Goal: Book appointment/travel/reservation

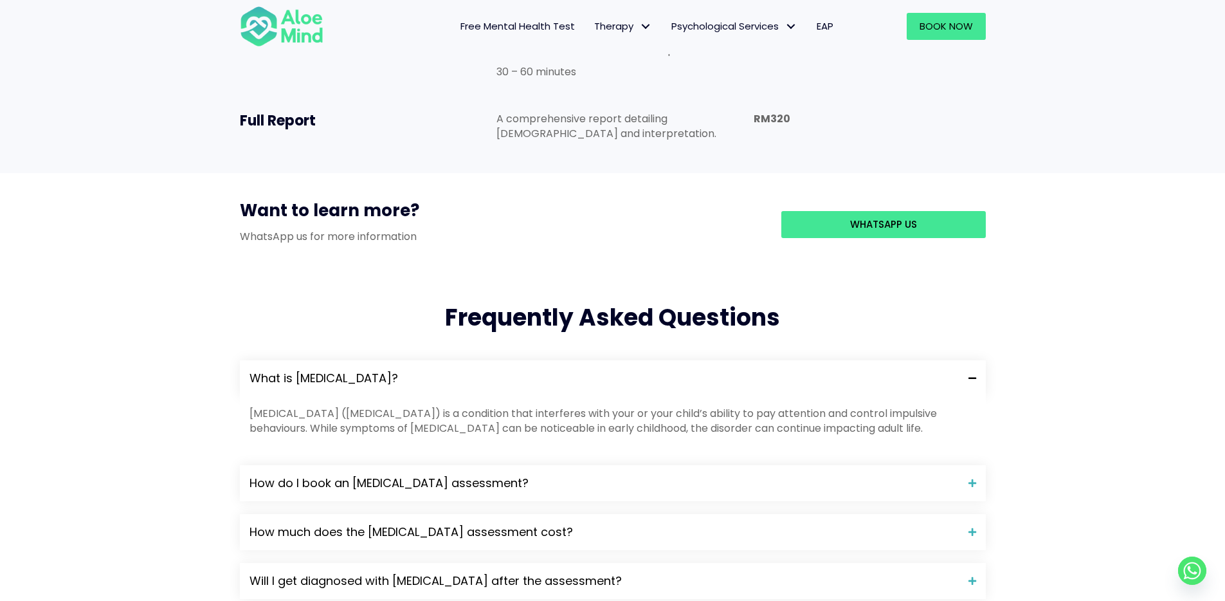
scroll to position [916, 0]
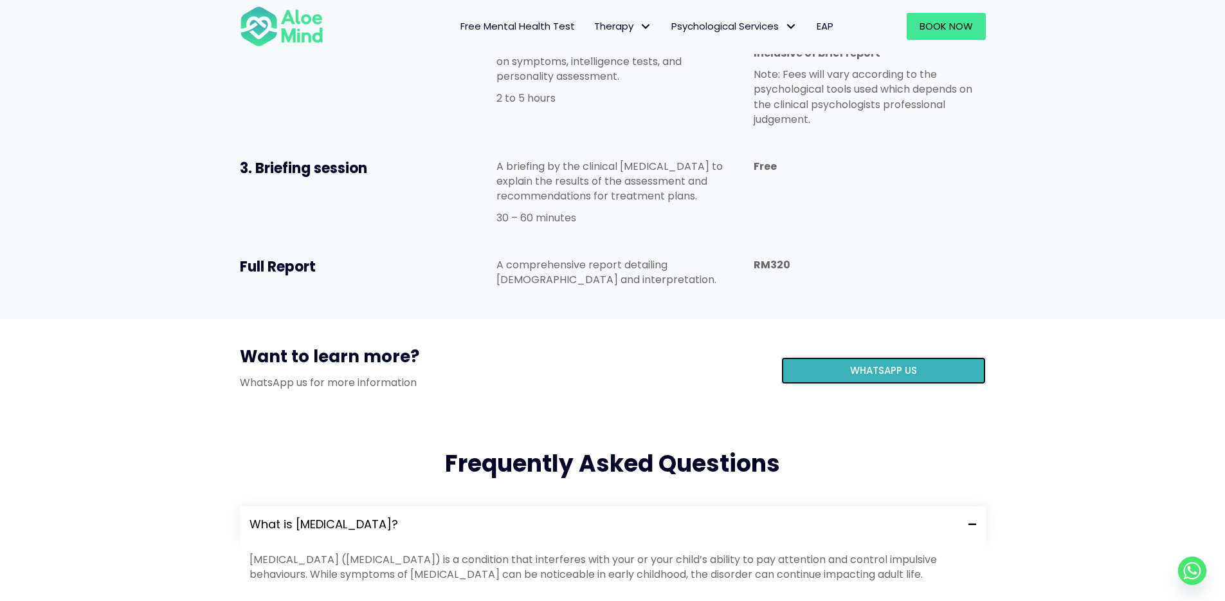
click at [864, 357] on link "WhatsApp us" at bounding box center [883, 370] width 204 height 27
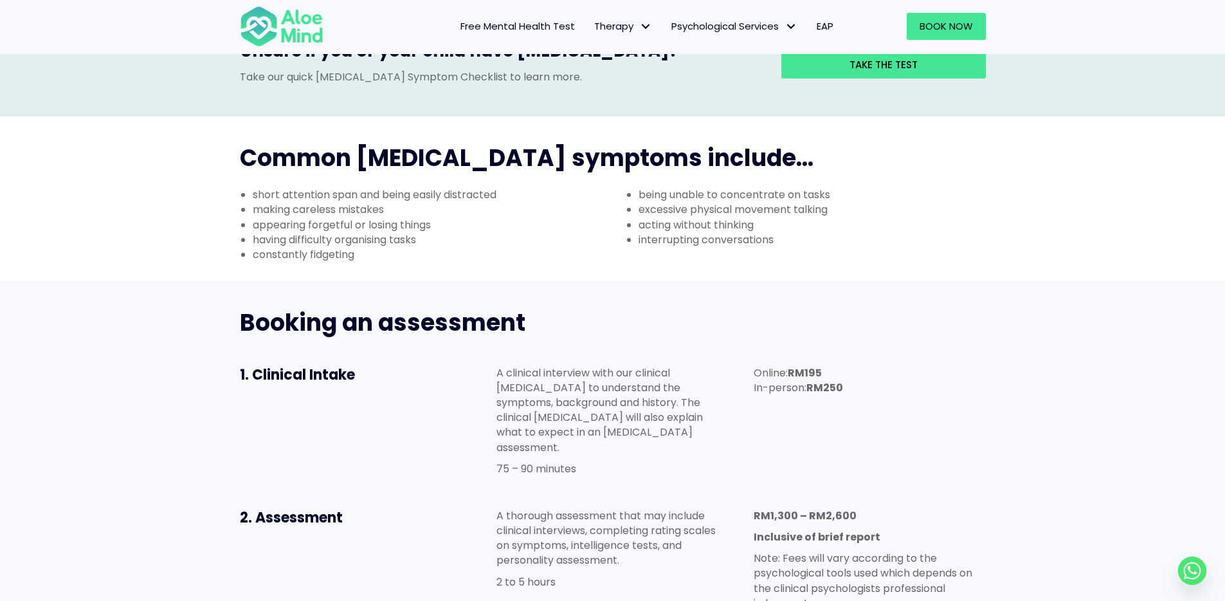
scroll to position [331, 0]
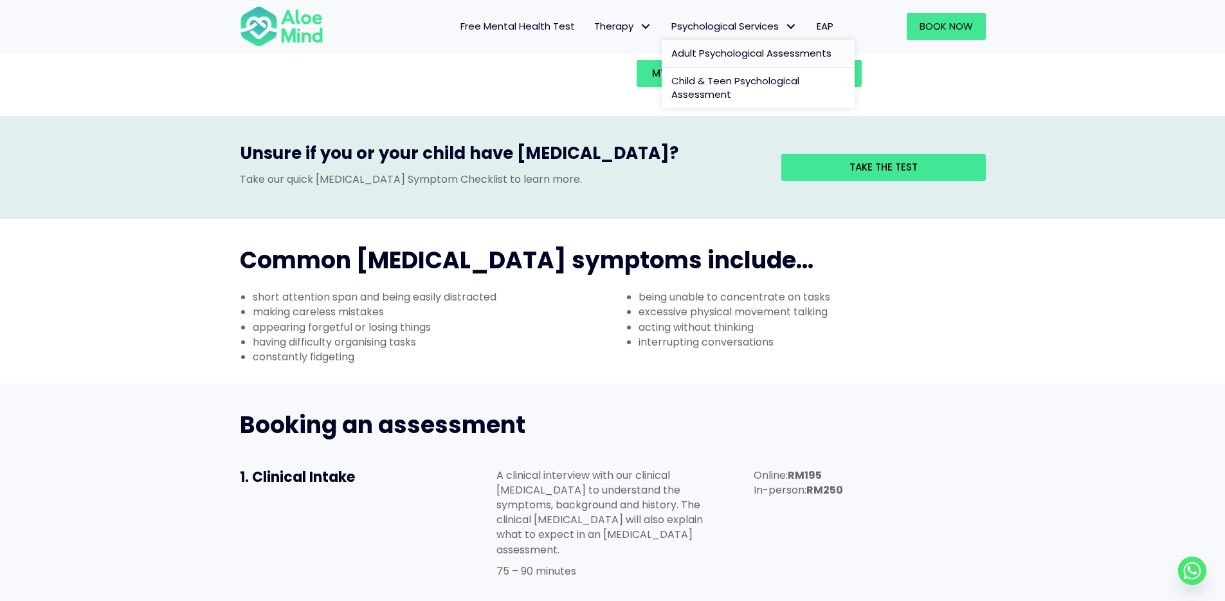
click at [724, 52] on span "Adult Psychological Assessments" at bounding box center [751, 53] width 160 height 14
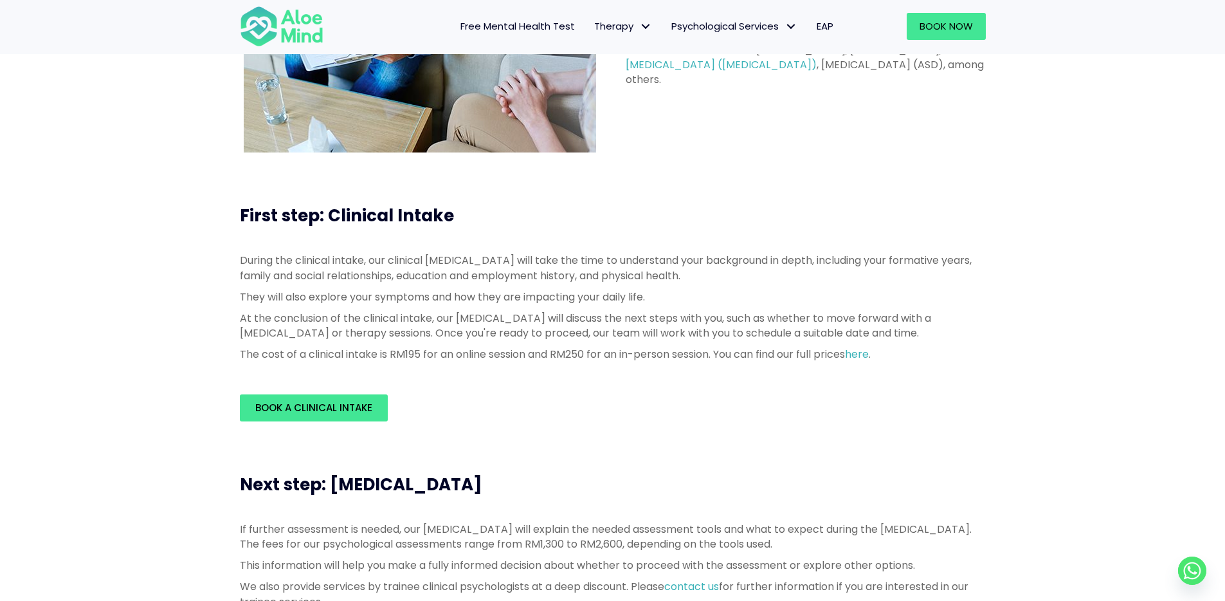
scroll to position [206, 0]
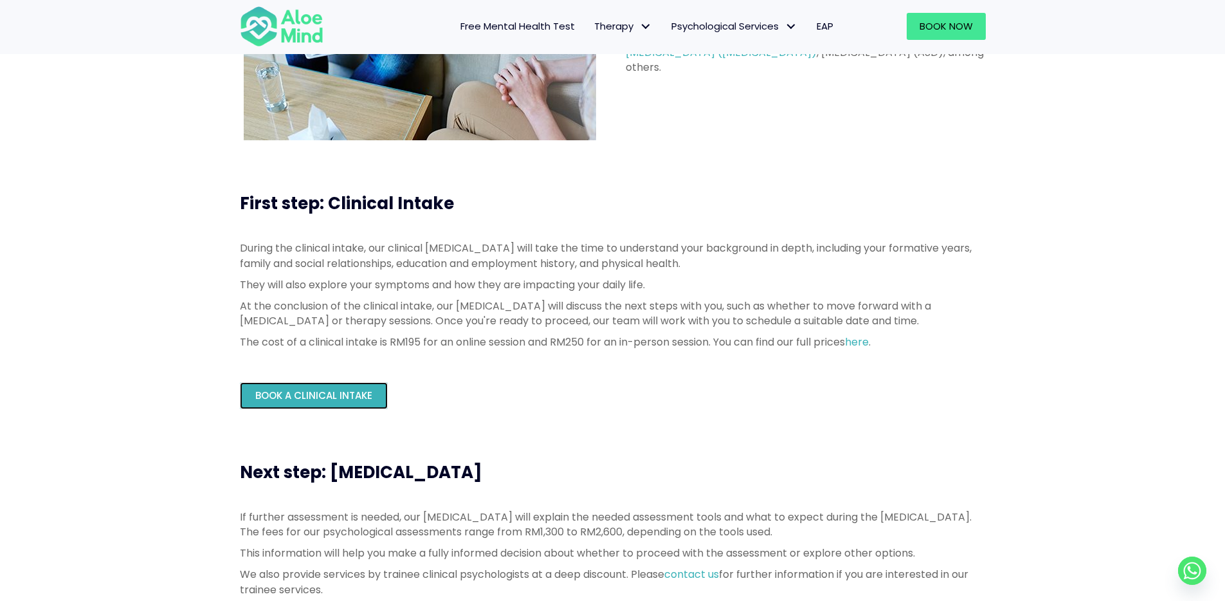
click at [341, 397] on span "Book a Clinical Intake" at bounding box center [313, 395] width 117 height 14
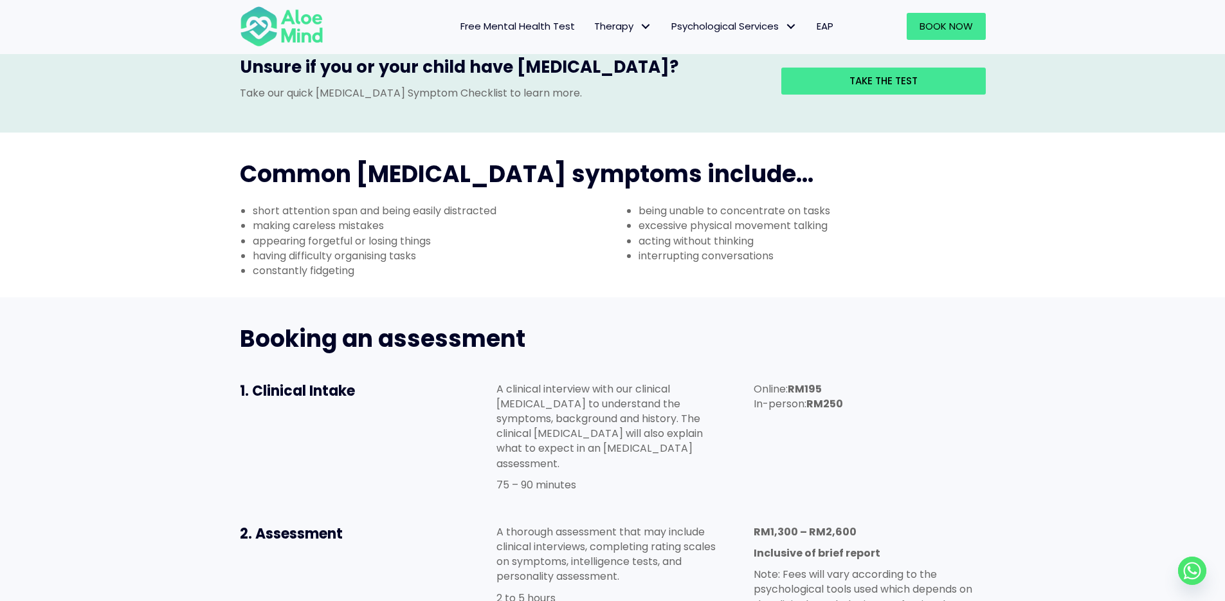
scroll to position [173, 0]
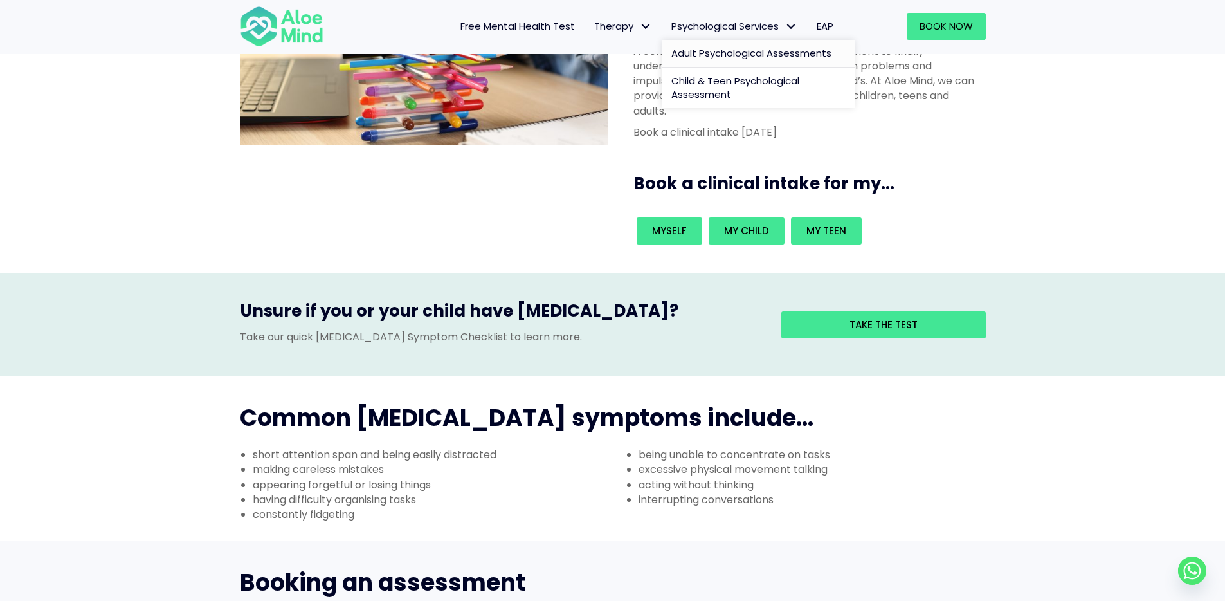
click at [715, 59] on span "Adult Psychological Assessments" at bounding box center [751, 53] width 160 height 14
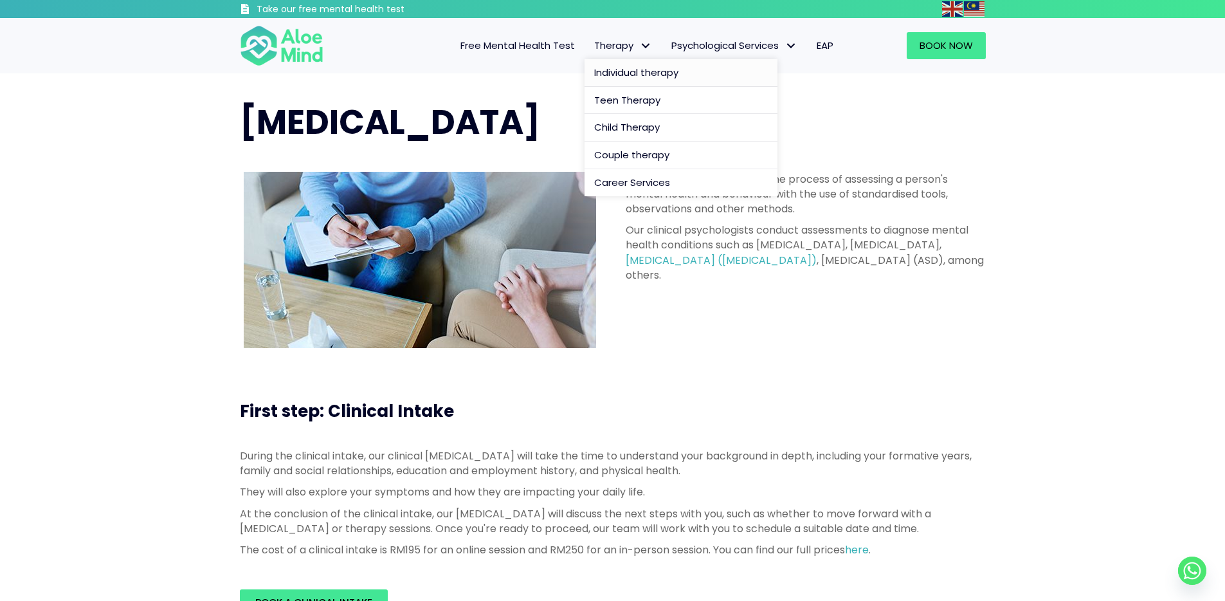
click at [644, 68] on span "Individual therapy" at bounding box center [636, 73] width 84 height 14
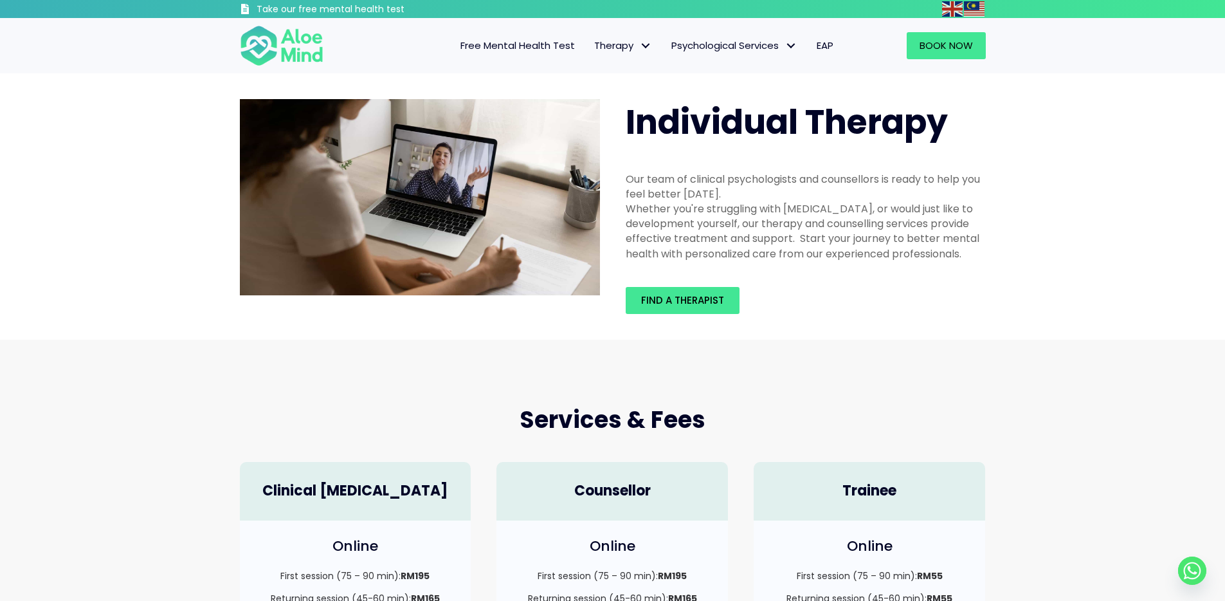
click at [511, 46] on span "Free Mental Health Test" at bounding box center [517, 46] width 114 height 14
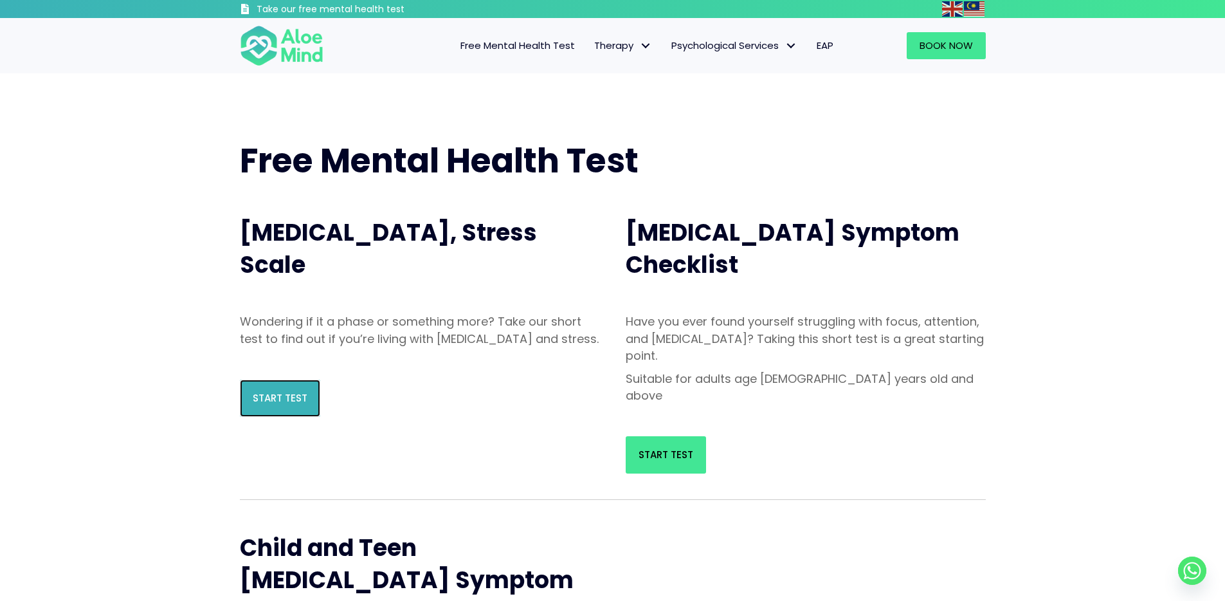
click at [241, 410] on link "Start Test" at bounding box center [280, 397] width 80 height 37
click at [520, 46] on span "Free Mental Health Test" at bounding box center [517, 46] width 114 height 14
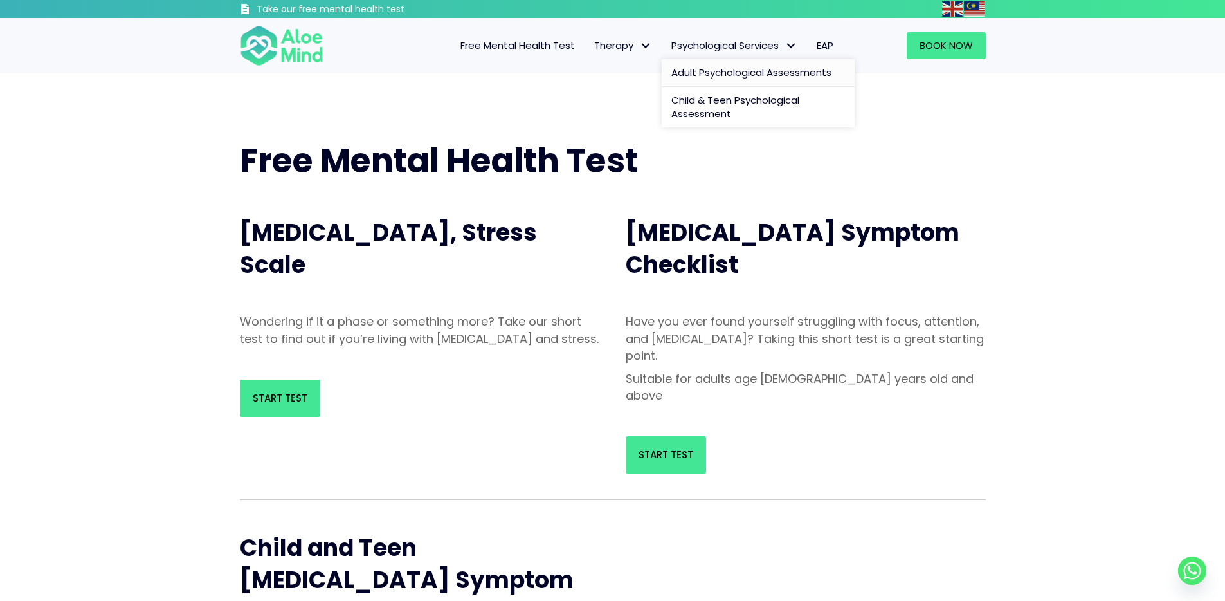
click at [727, 78] on span "Adult Psychological Assessments" at bounding box center [751, 73] width 160 height 14
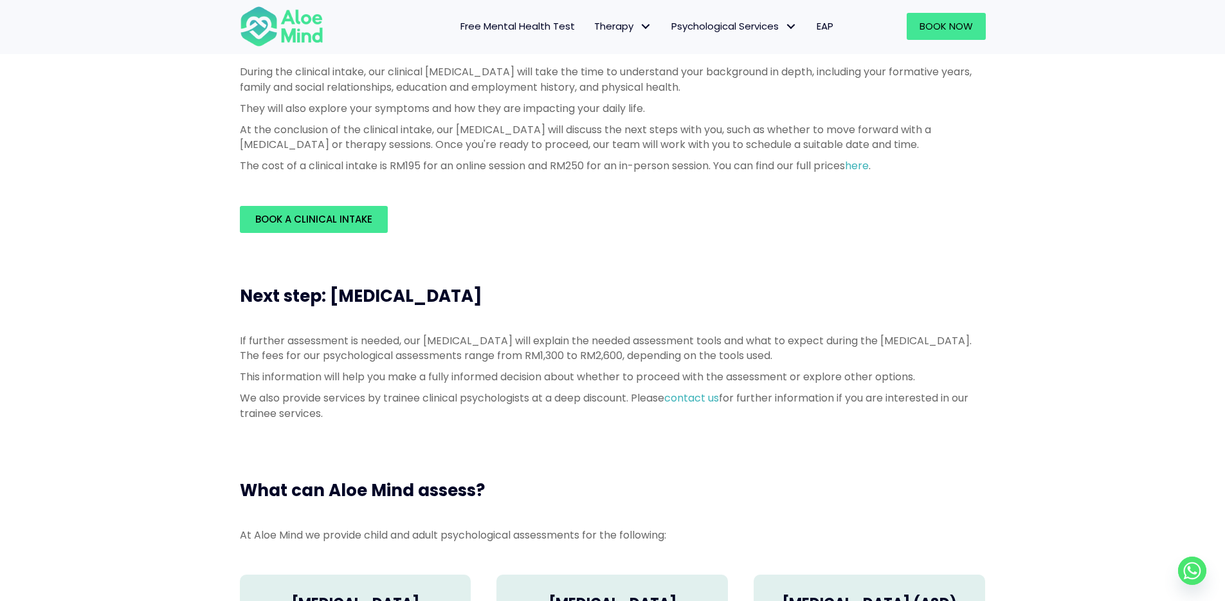
scroll to position [330, 0]
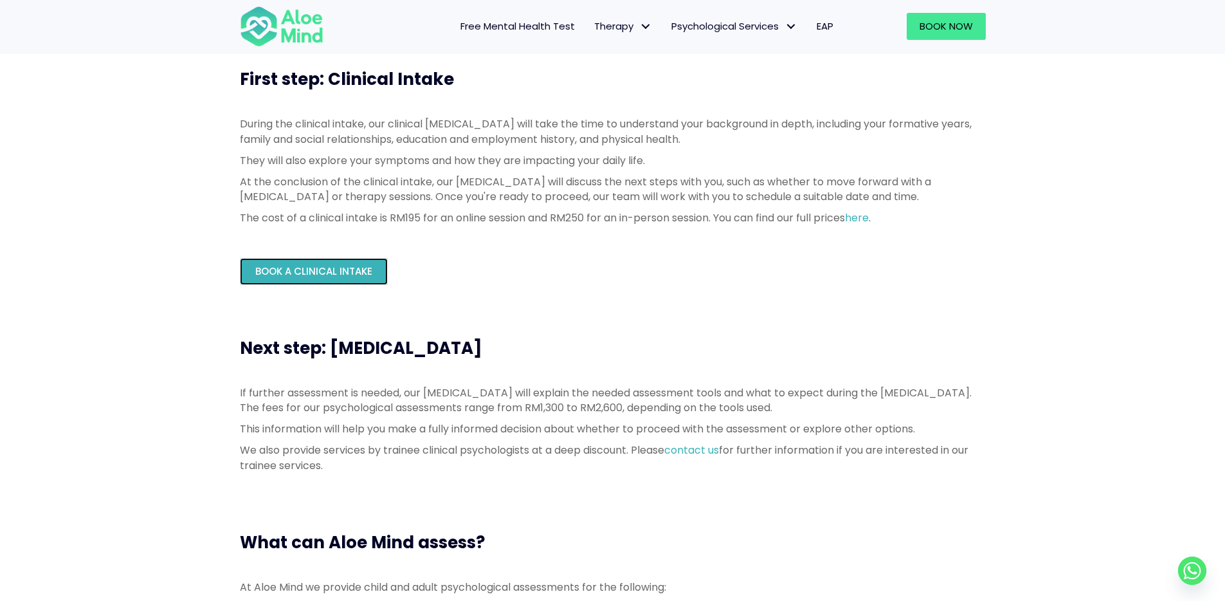
click at [327, 271] on span "Book a Clinical Intake" at bounding box center [313, 271] width 117 height 14
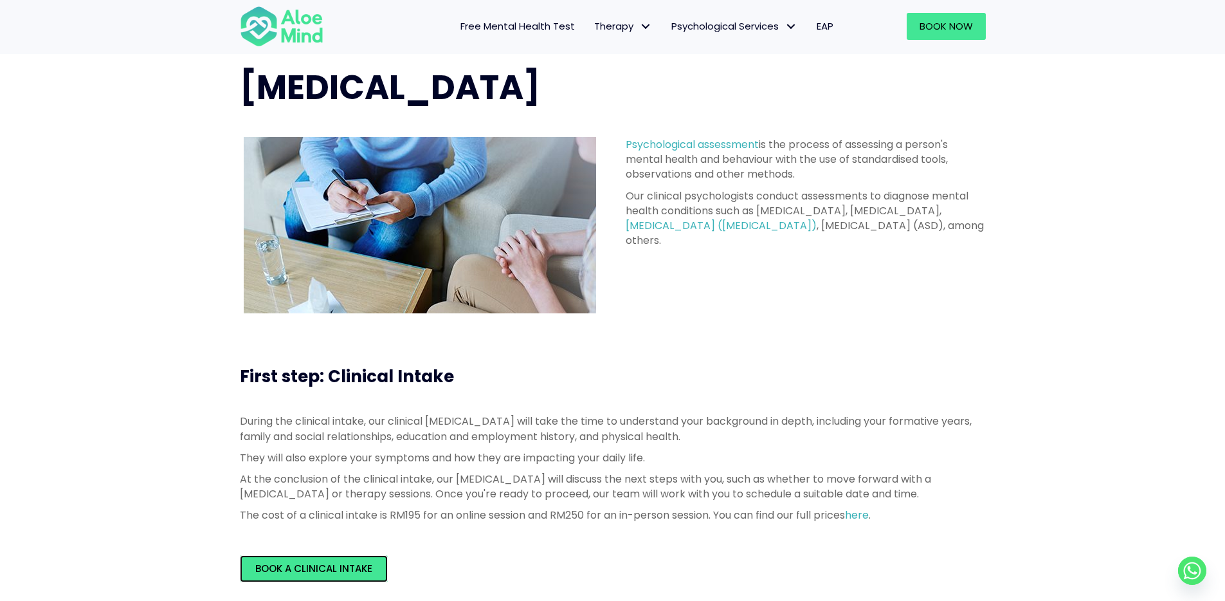
scroll to position [0, 0]
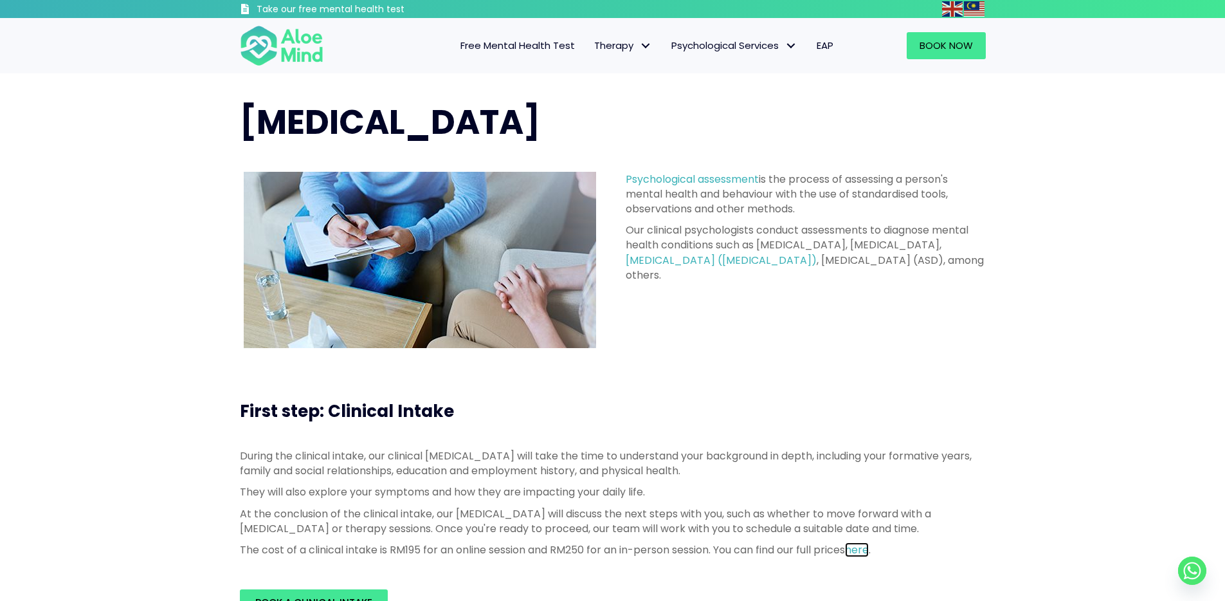
click at [867, 550] on link "here" at bounding box center [857, 549] width 24 height 15
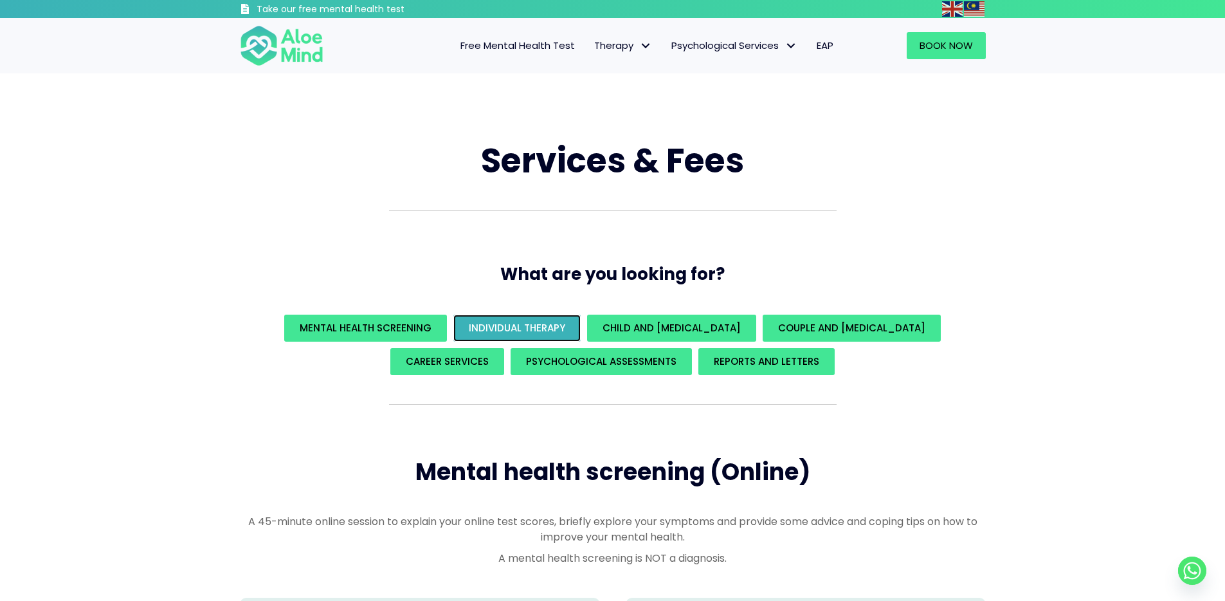
click at [523, 329] on span "Individual Therapy" at bounding box center [517, 328] width 96 height 14
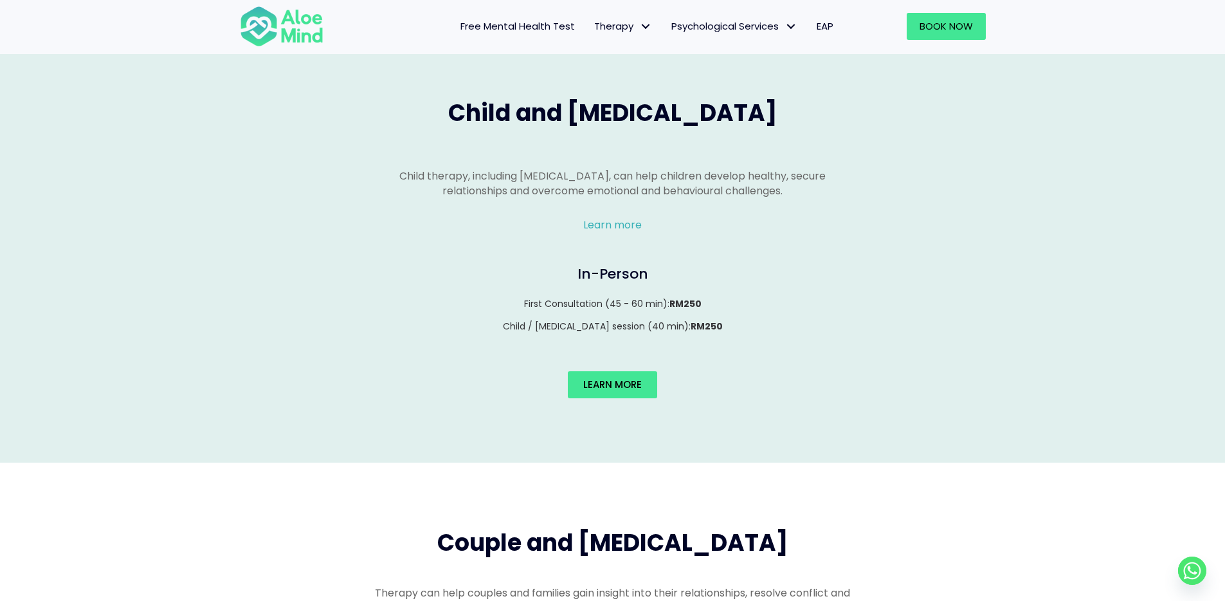
scroll to position [805, 0]
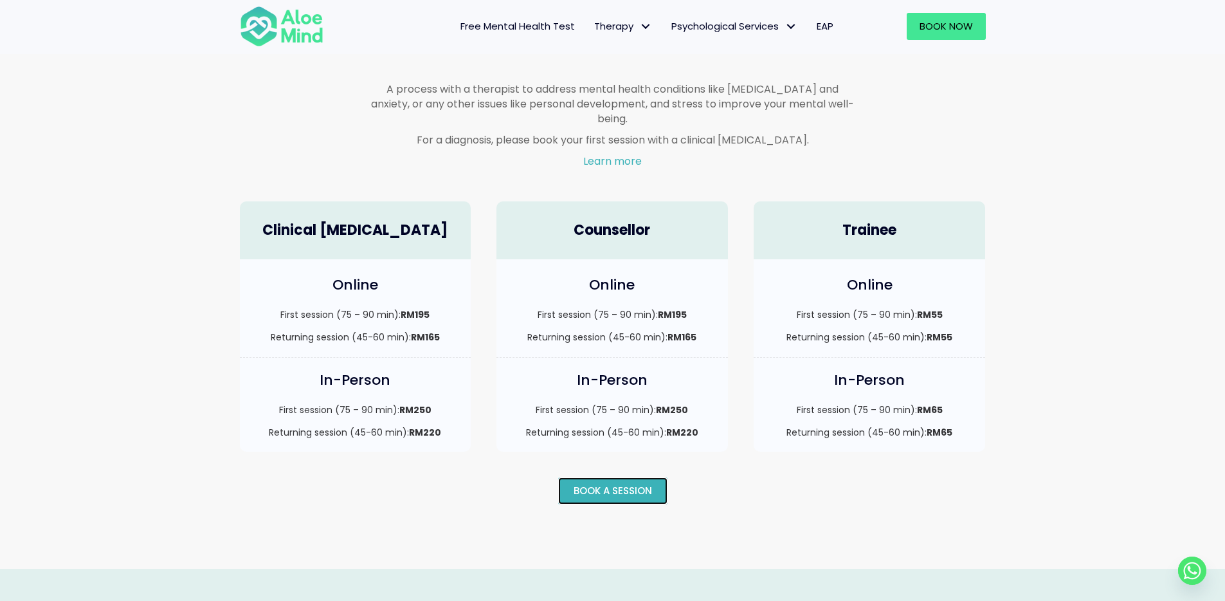
click at [587, 484] on span "Book a session" at bounding box center [613, 491] width 78 height 14
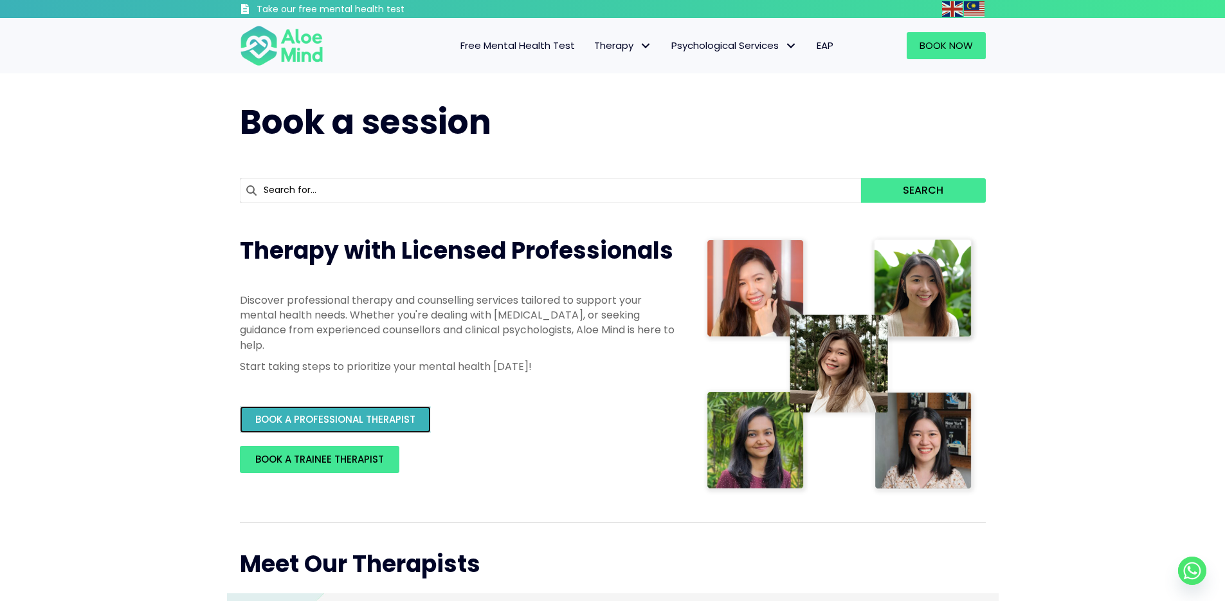
click at [367, 412] on span "BOOK A PROFESSIONAL THERAPIST" at bounding box center [335, 419] width 160 height 14
